Goal: Task Accomplishment & Management: Manage account settings

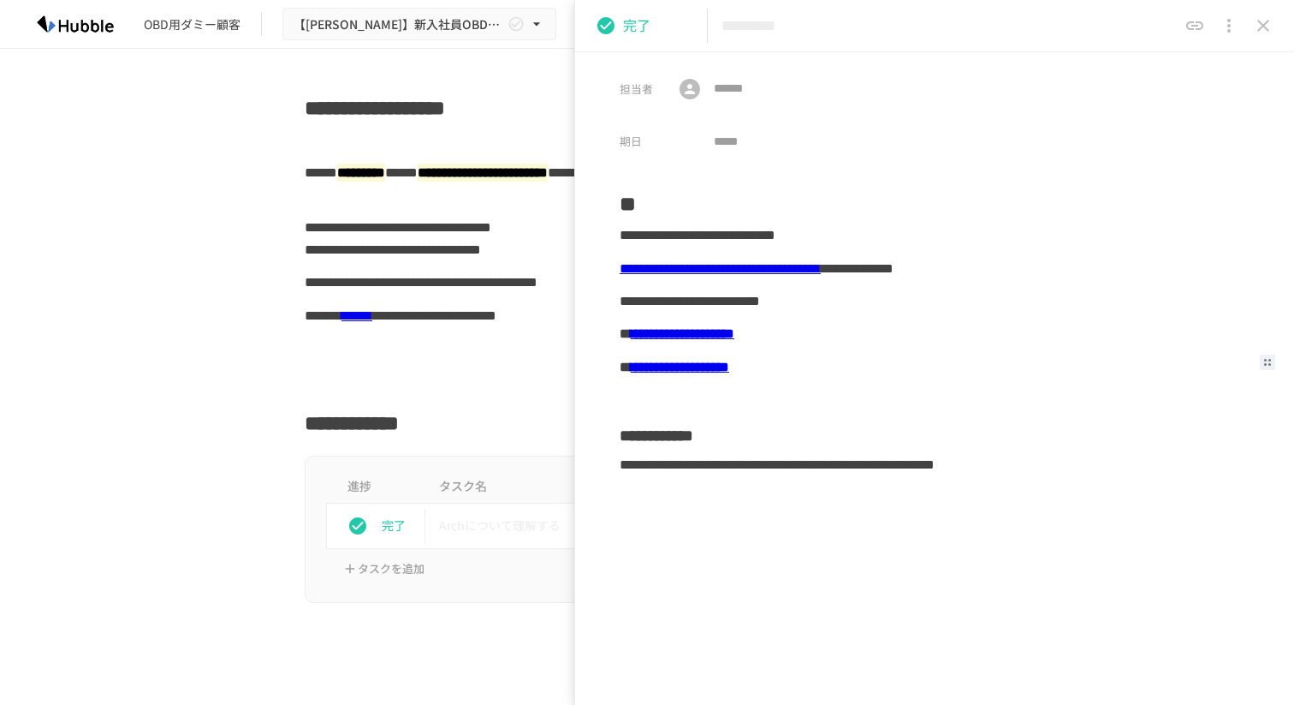
scroll to position [612, 0]
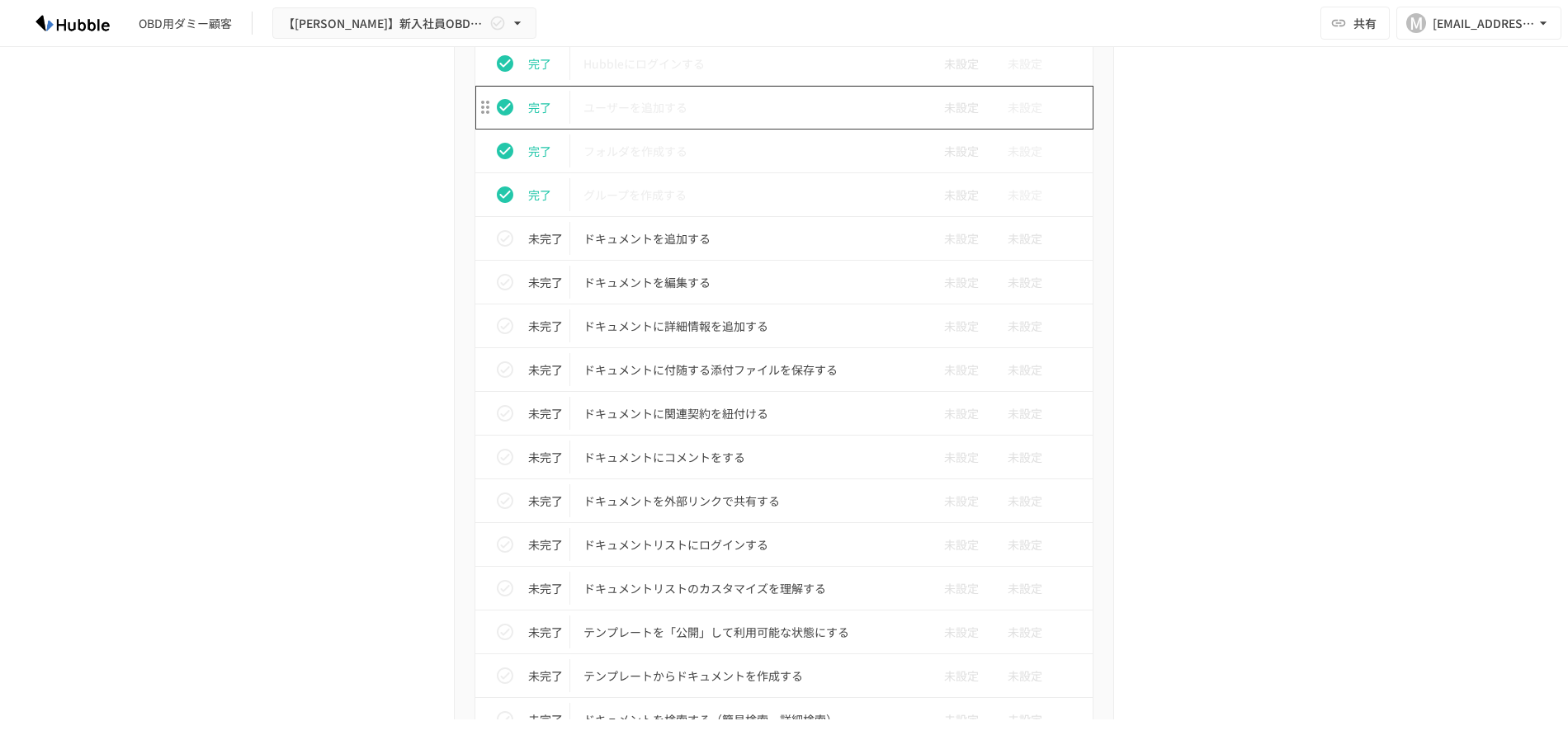
scroll to position [695, 0]
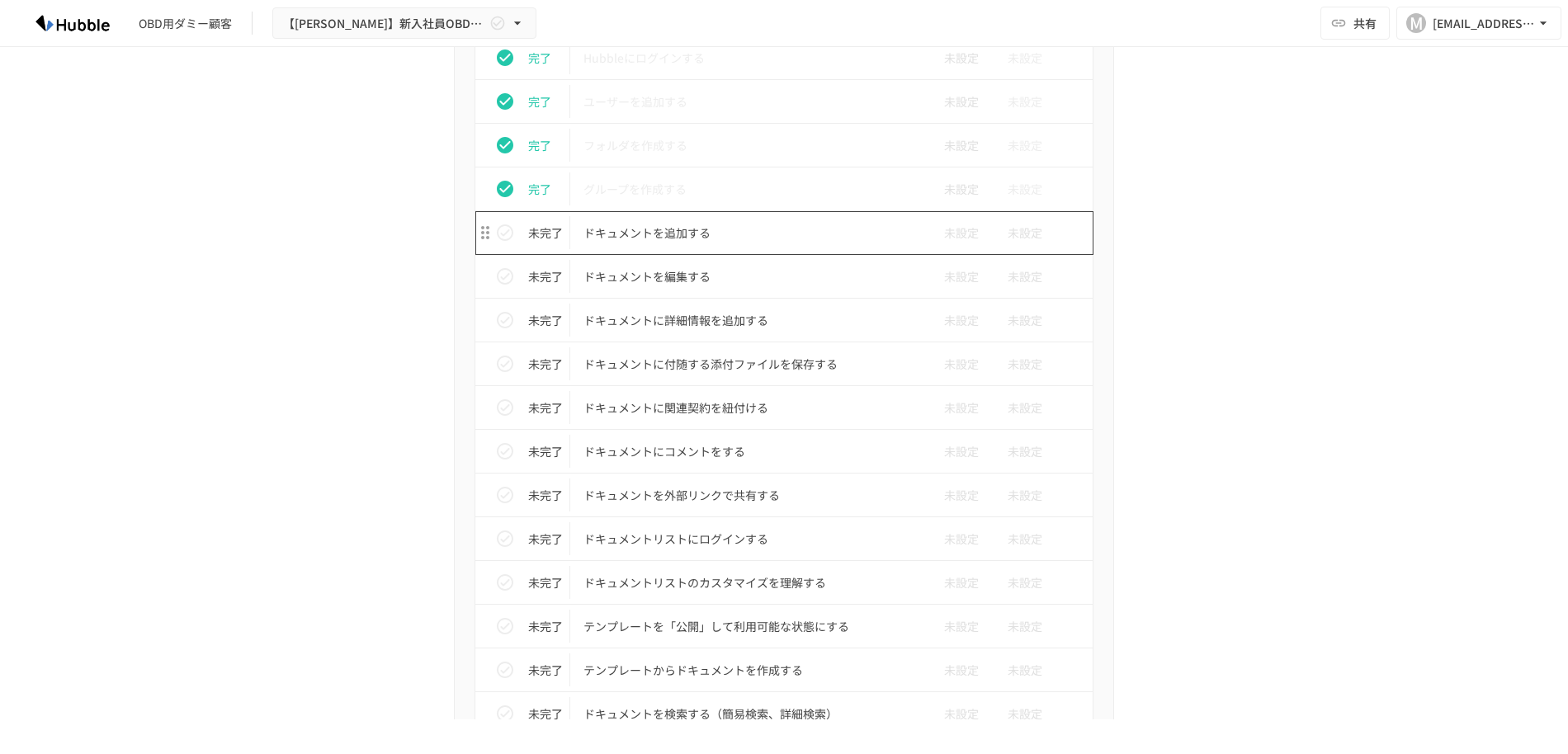
click at [653, 234] on p "ドキュメントを追加する" at bounding box center [749, 232] width 332 height 20
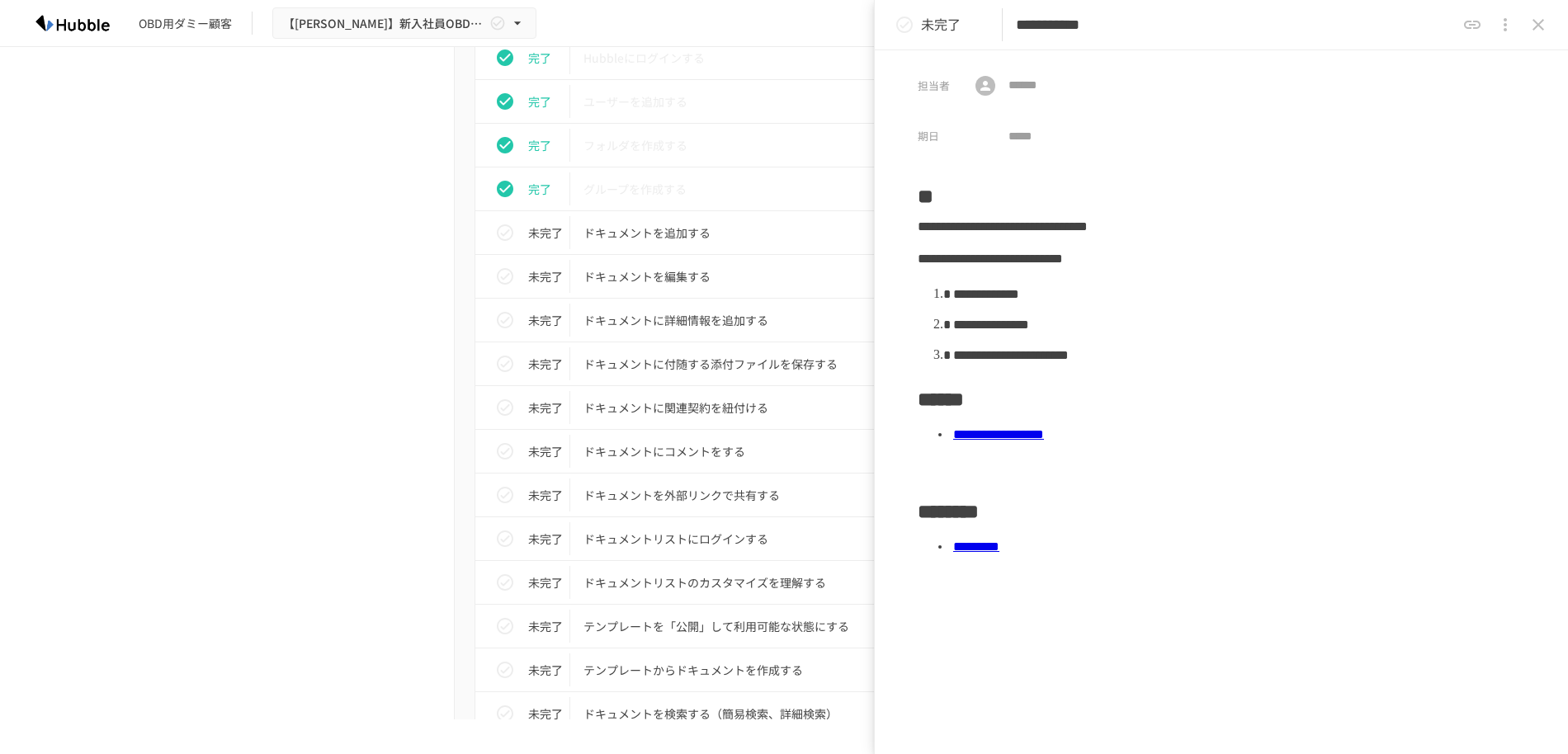
click at [904, 28] on icon "status" at bounding box center [905, 24] width 20 height 20
click at [680, 268] on p "ドキュメントを編集する" at bounding box center [749, 277] width 332 height 20
